Goal: Navigation & Orientation: Find specific page/section

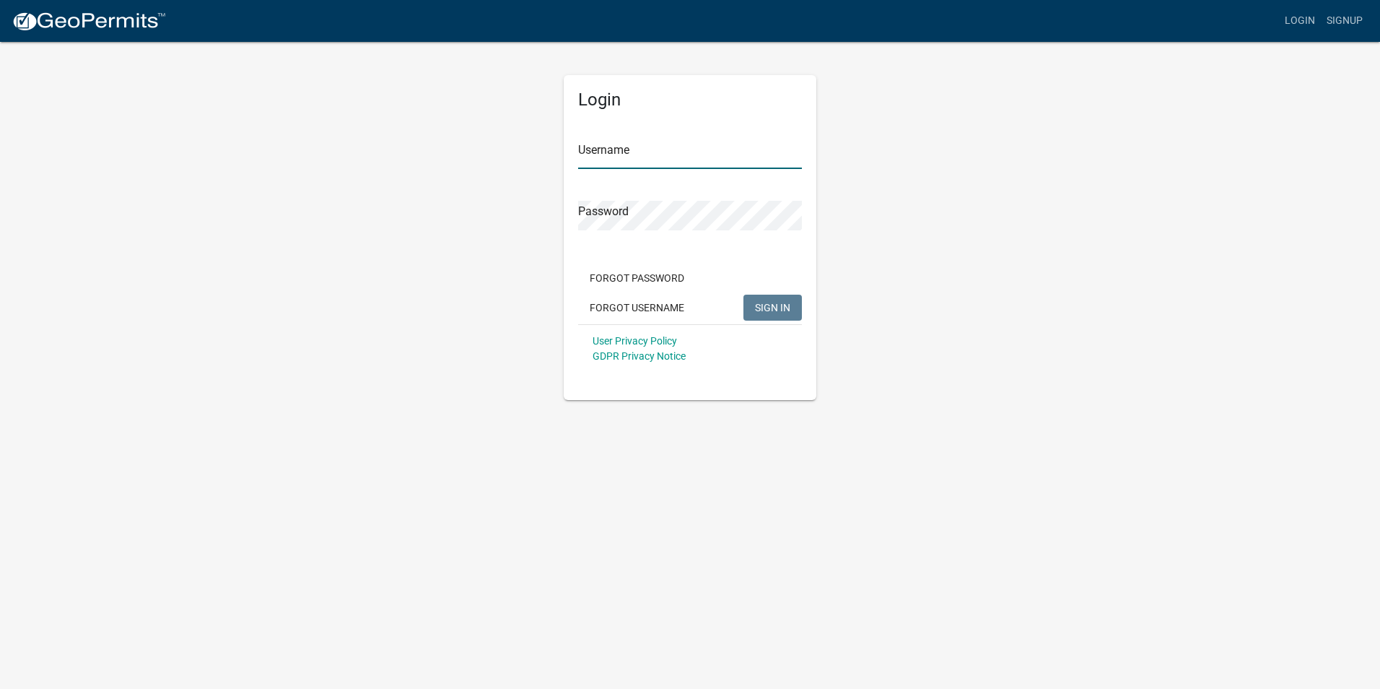
type input "emilyhefner"
click at [774, 310] on span "SIGN IN" at bounding box center [772, 307] width 35 height 12
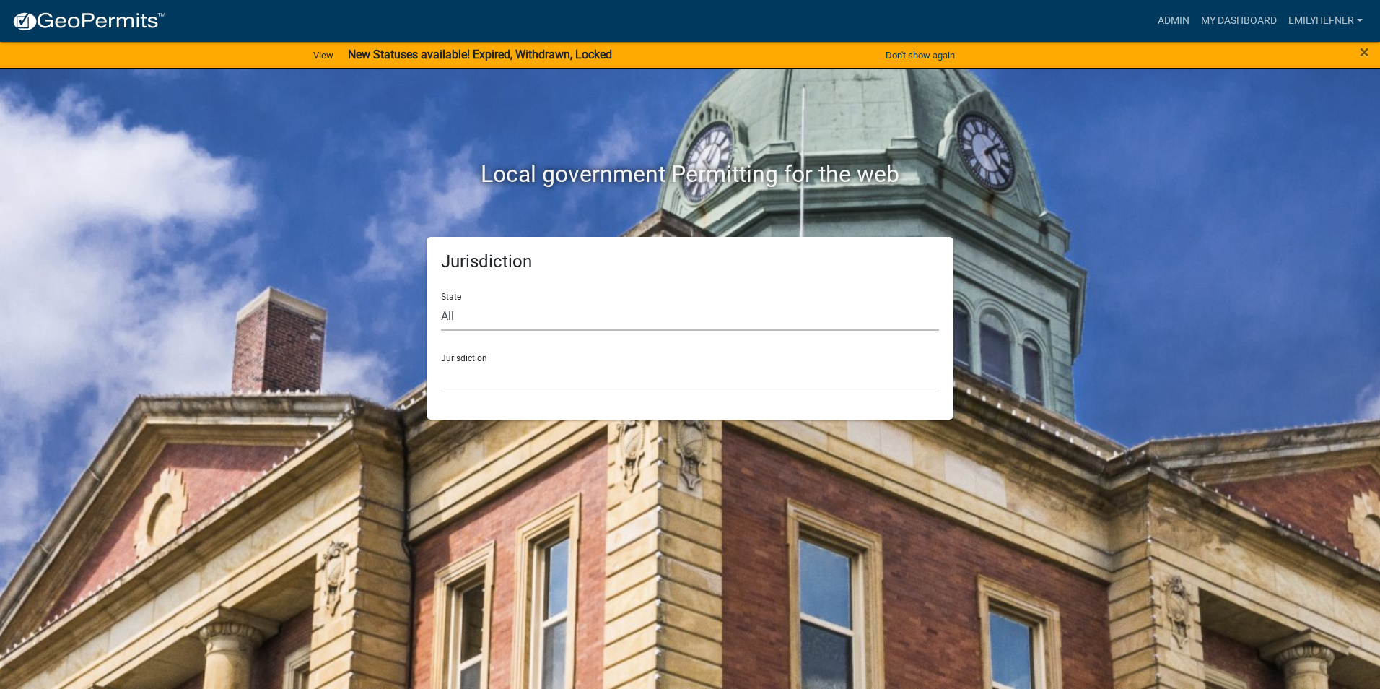
click at [463, 315] on select "All Colorado Georgia Indiana Iowa Kansas Minnesota Ohio South Carolina Wisconsin" at bounding box center [690, 316] width 498 height 30
select select "[US_STATE]"
click at [441, 301] on select "All Colorado Georgia Indiana Iowa Kansas Minnesota Ohio South Carolina Wisconsin" at bounding box center [690, 316] width 498 height 30
click at [1091, 273] on div "Jurisdiction State All Colorado Georgia Indiana Iowa Kansas Minnesota Ohio Sout…" at bounding box center [690, 328] width 823 height 183
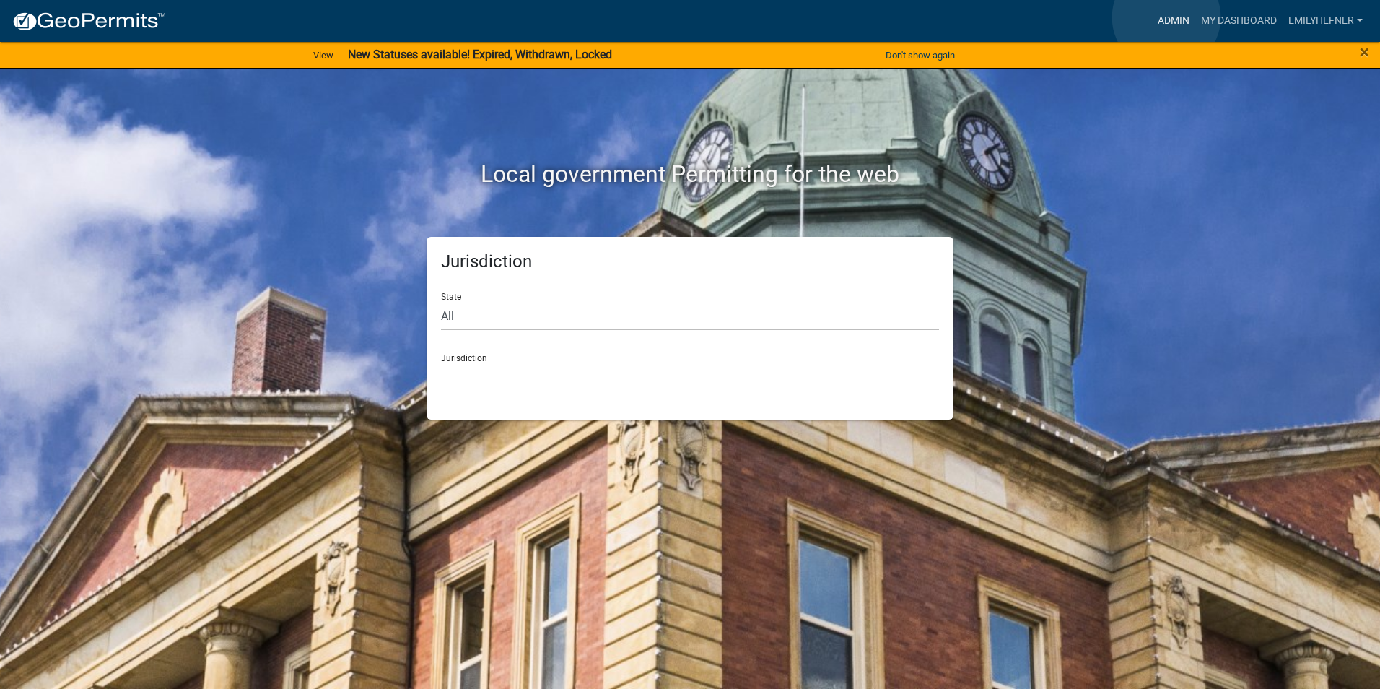
click at [1167, 17] on link "Admin" at bounding box center [1173, 20] width 43 height 27
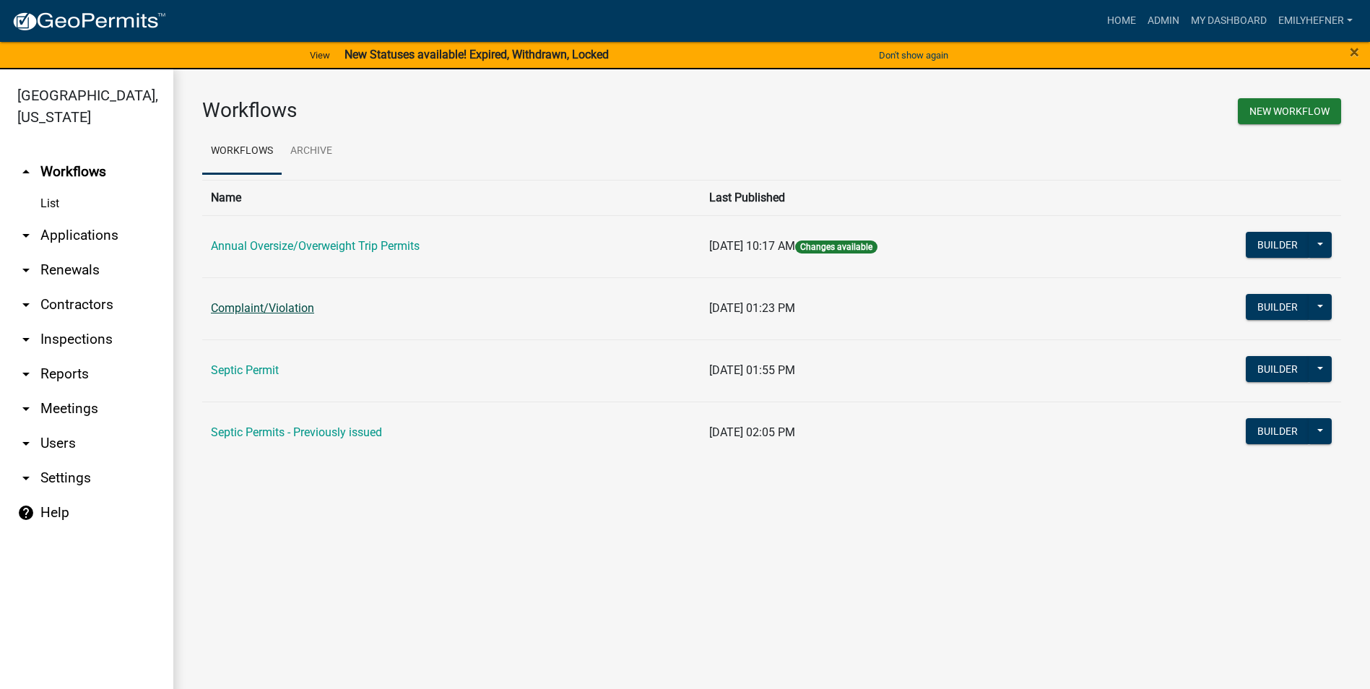
click at [272, 308] on link "Complaint/Violation" at bounding box center [262, 308] width 103 height 14
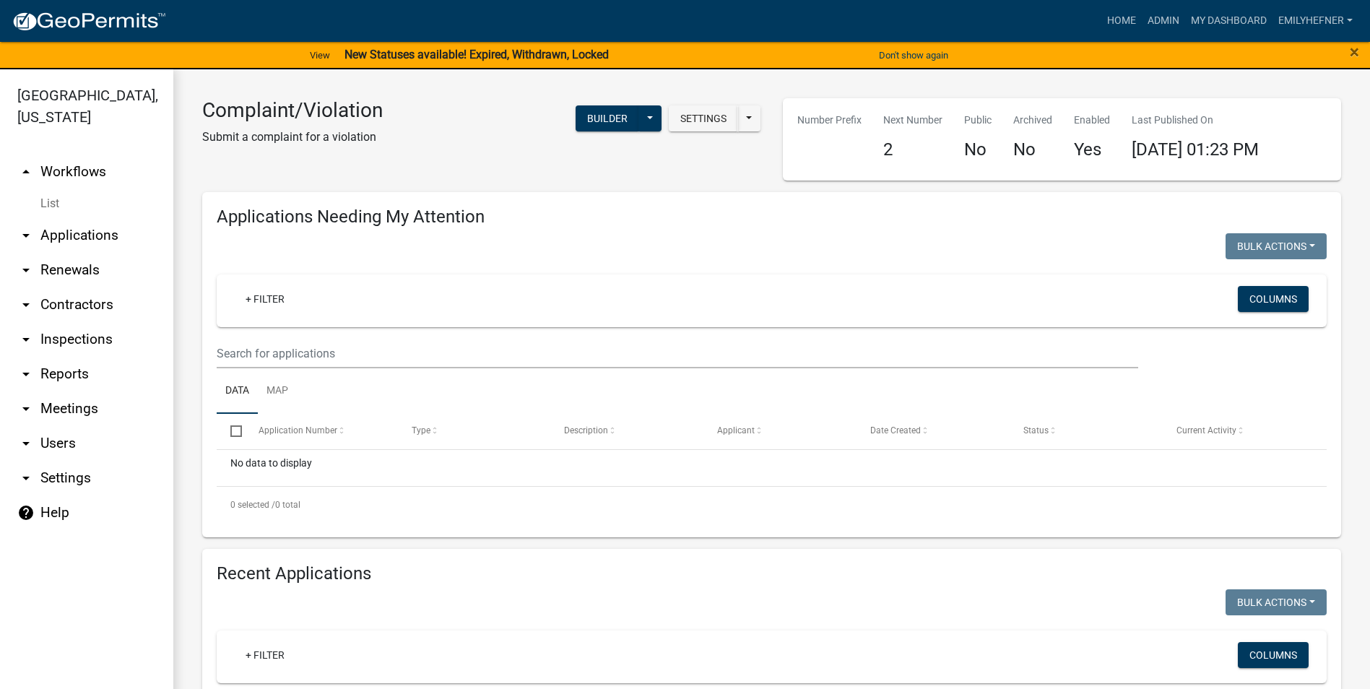
click at [68, 154] on link "arrow_drop_up Workflows" at bounding box center [86, 171] width 173 height 35
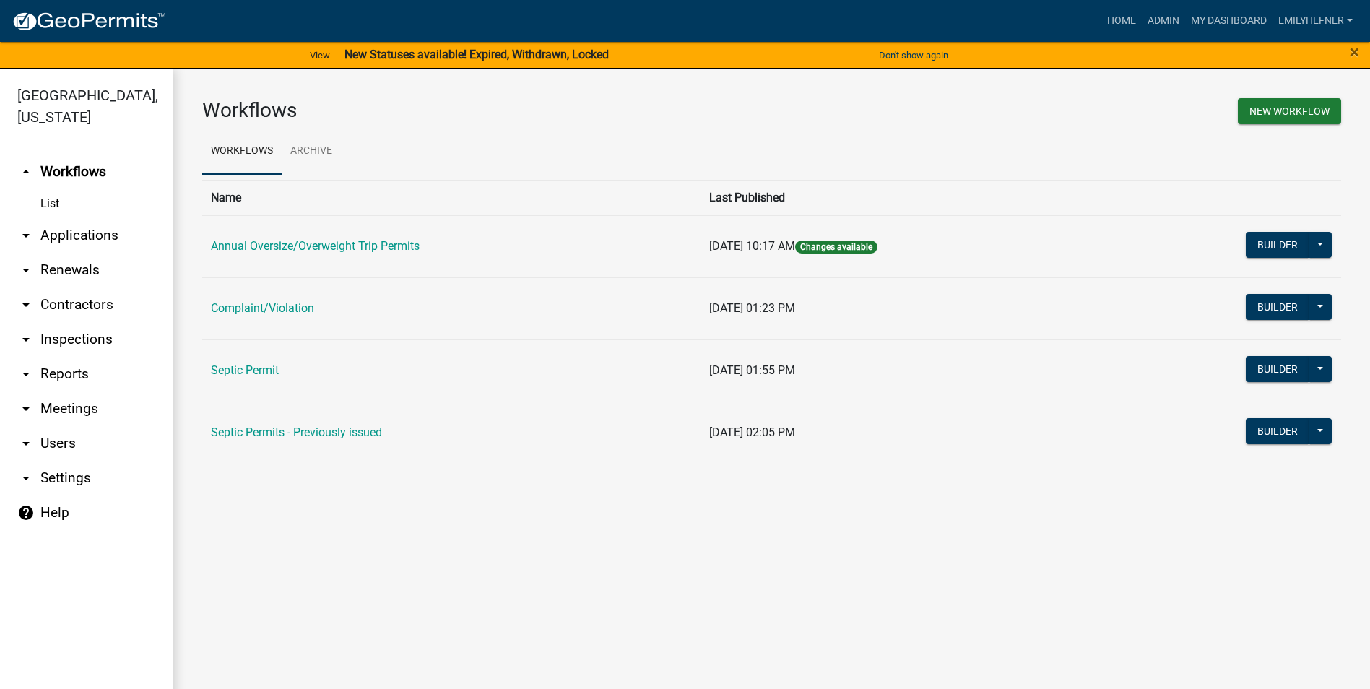
click at [75, 218] on link "arrow_drop_down Applications" at bounding box center [86, 235] width 173 height 35
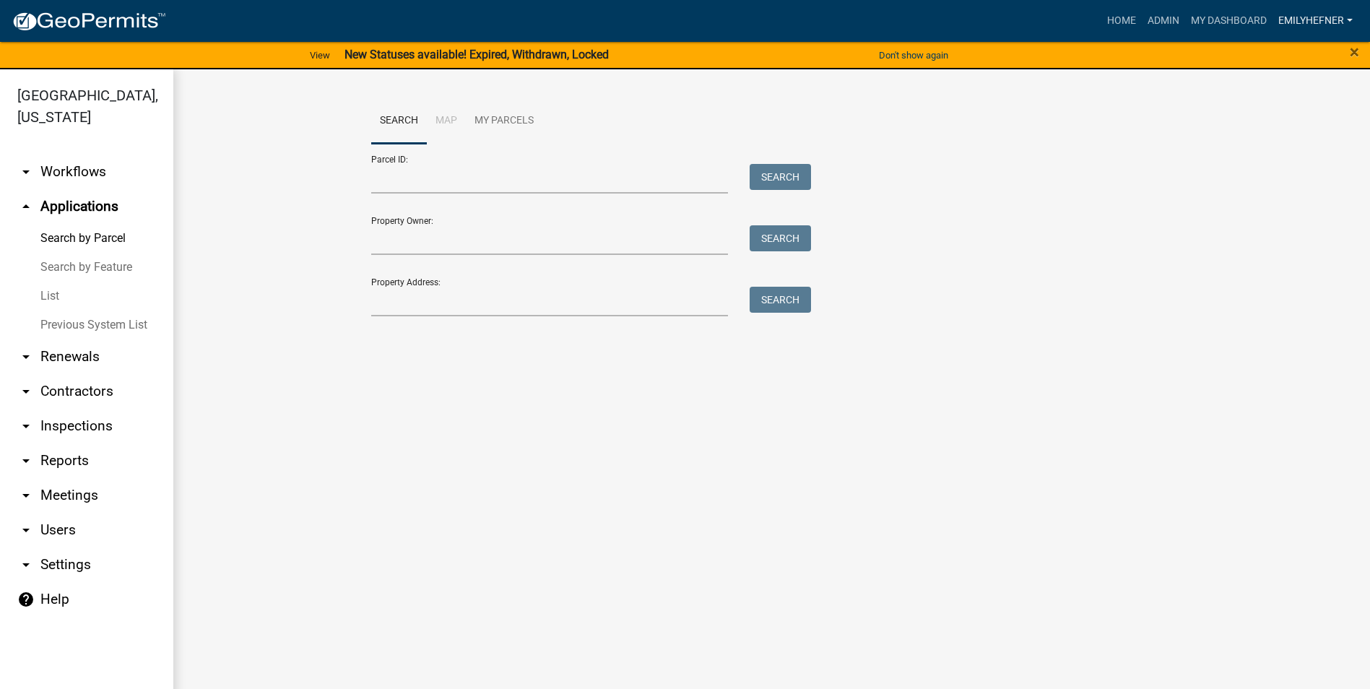
click at [1310, 18] on link "emilyhefner" at bounding box center [1315, 20] width 86 height 27
click at [1281, 97] on link "Account" at bounding box center [1300, 94] width 116 height 35
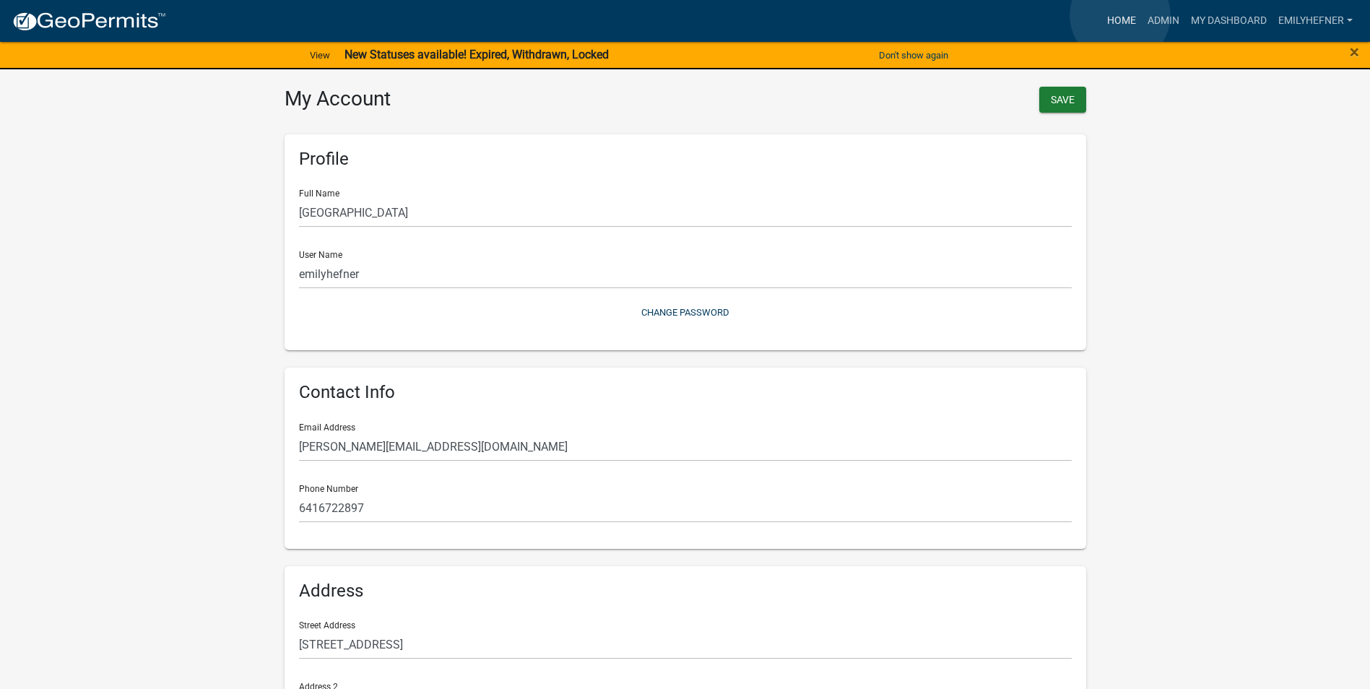
click at [1120, 15] on link "Home" at bounding box center [1121, 20] width 40 height 27
